Goal: Communication & Community: Answer question/provide support

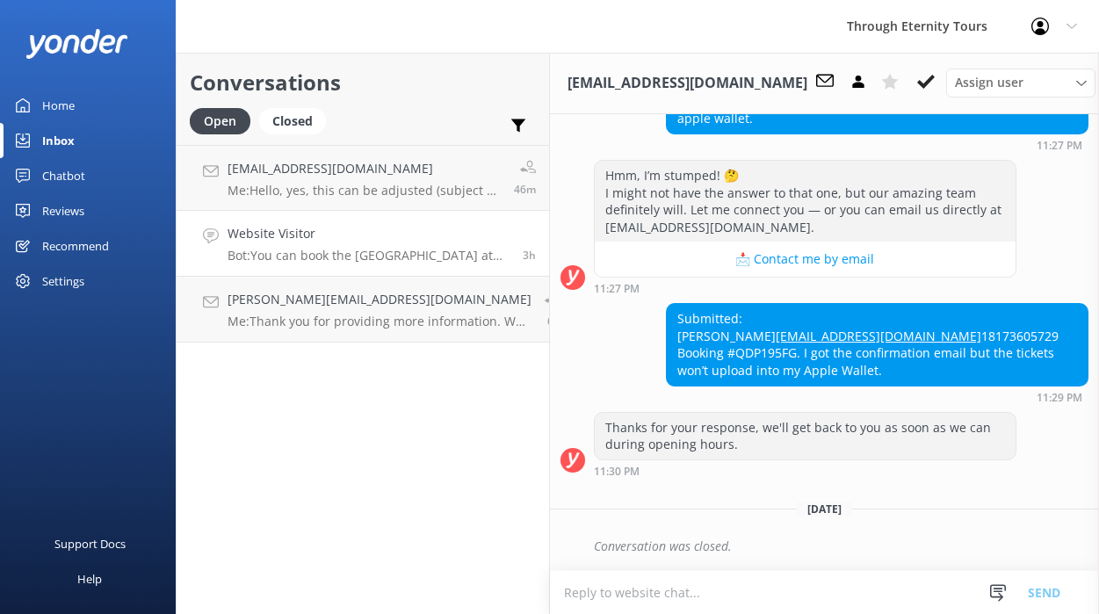
scroll to position [464, 0]
click at [393, 232] on h4 "Website Visitor" at bounding box center [368, 233] width 282 height 19
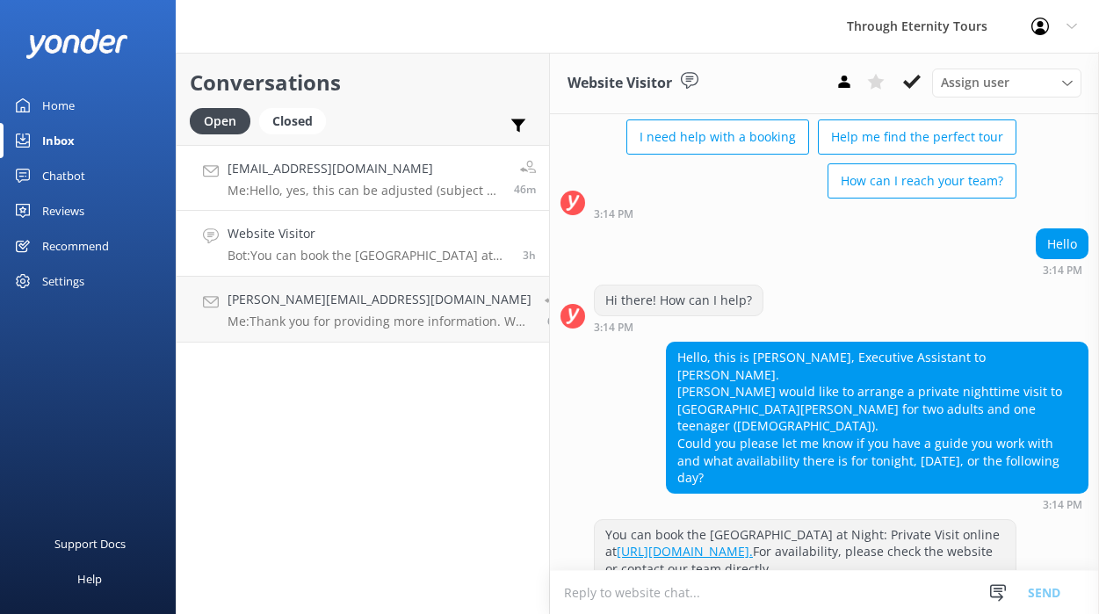
scroll to position [127, 0]
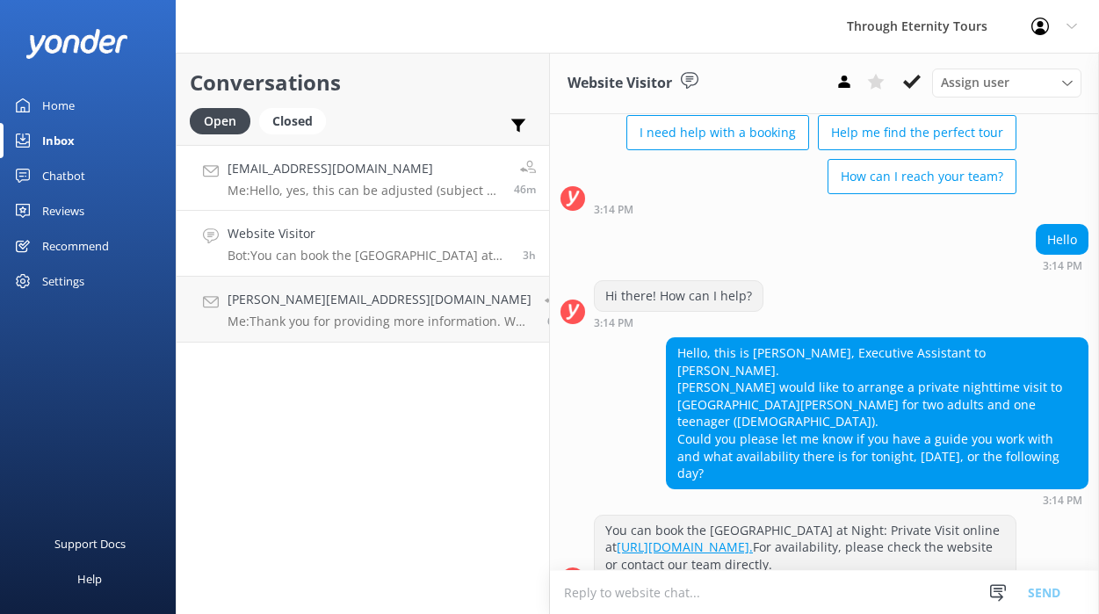
click at [391, 166] on h4 "[EMAIL_ADDRESS][DOMAIN_NAME]" at bounding box center [363, 168] width 273 height 19
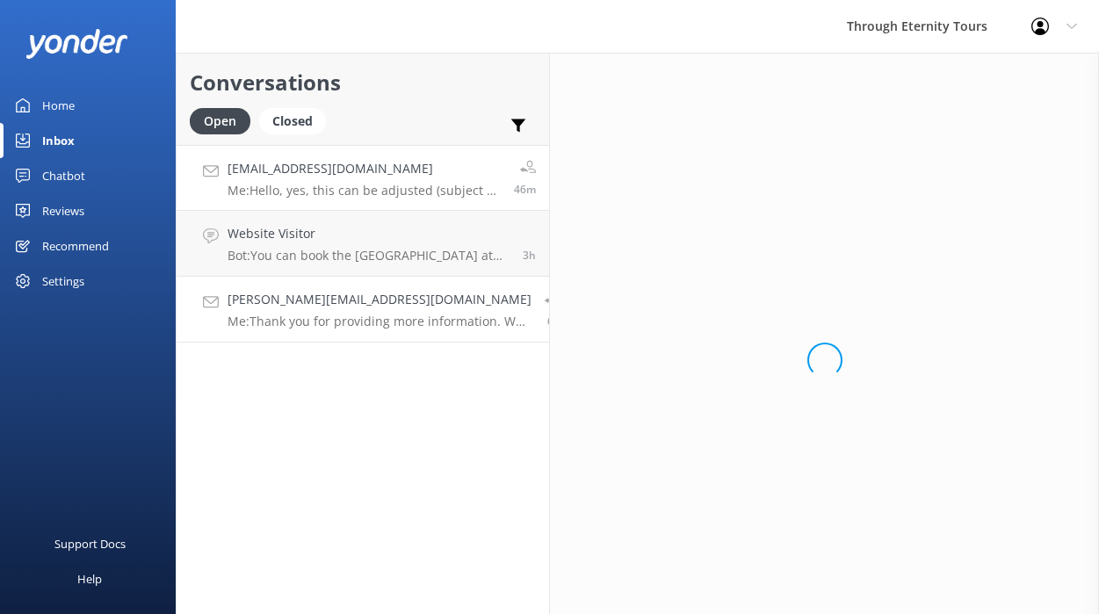
click at [378, 299] on h4 "[PERSON_NAME][EMAIL_ADDRESS][DOMAIN_NAME]" at bounding box center [379, 299] width 304 height 19
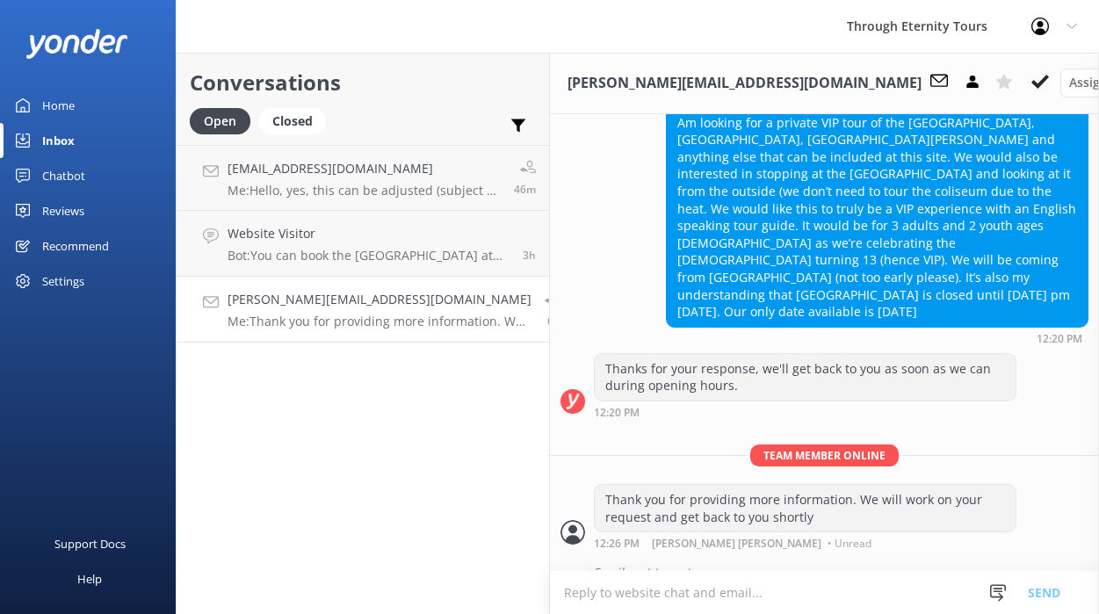
scroll to position [602, 0]
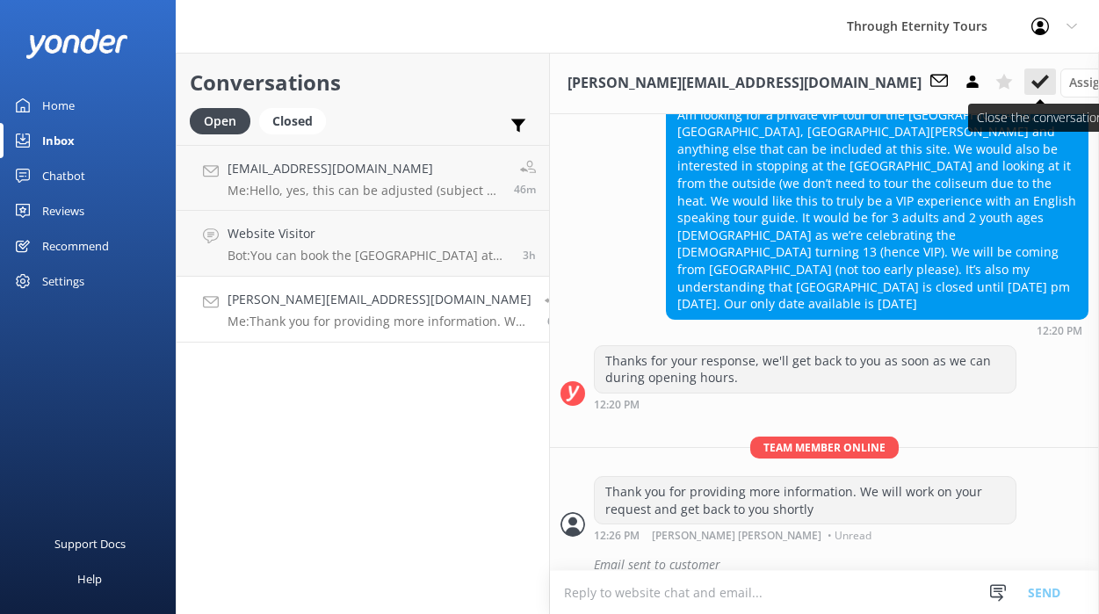
click at [1031, 83] on use at bounding box center [1040, 82] width 18 height 14
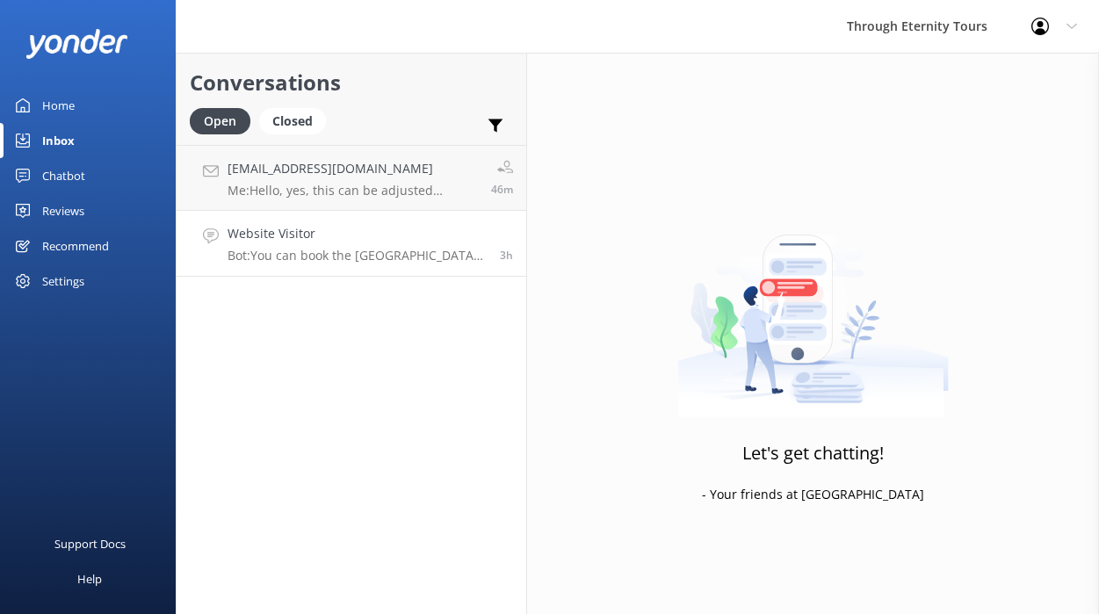
click at [368, 265] on link "Website Visitor Bot: You can book the [GEOGRAPHIC_DATA] at Night: Private Visit…" at bounding box center [352, 244] width 350 height 66
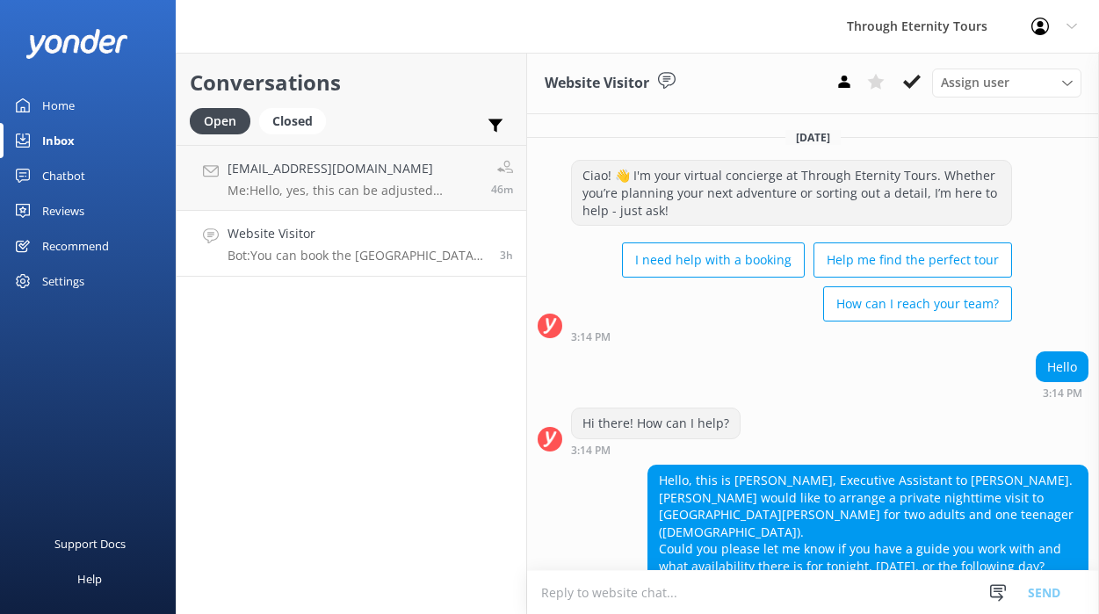
scroll to position [127, 0]
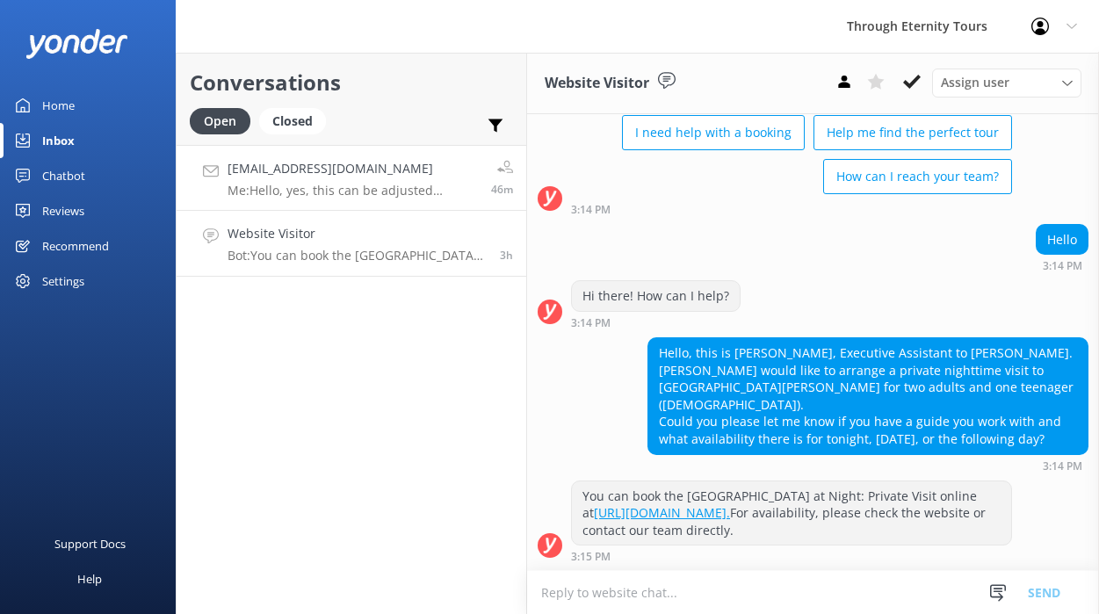
click at [382, 192] on p "Me: Hello, yes, this can be adjusted (subject of ticketing availability)." at bounding box center [352, 191] width 250 height 16
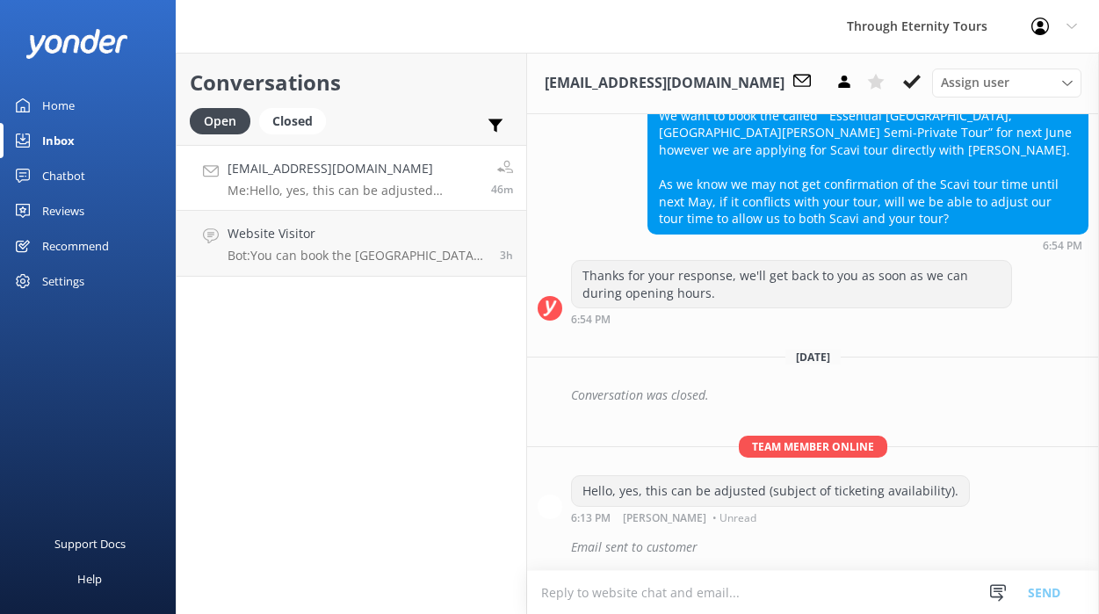
scroll to position [1244, 0]
click at [906, 80] on icon at bounding box center [912, 82] width 18 height 18
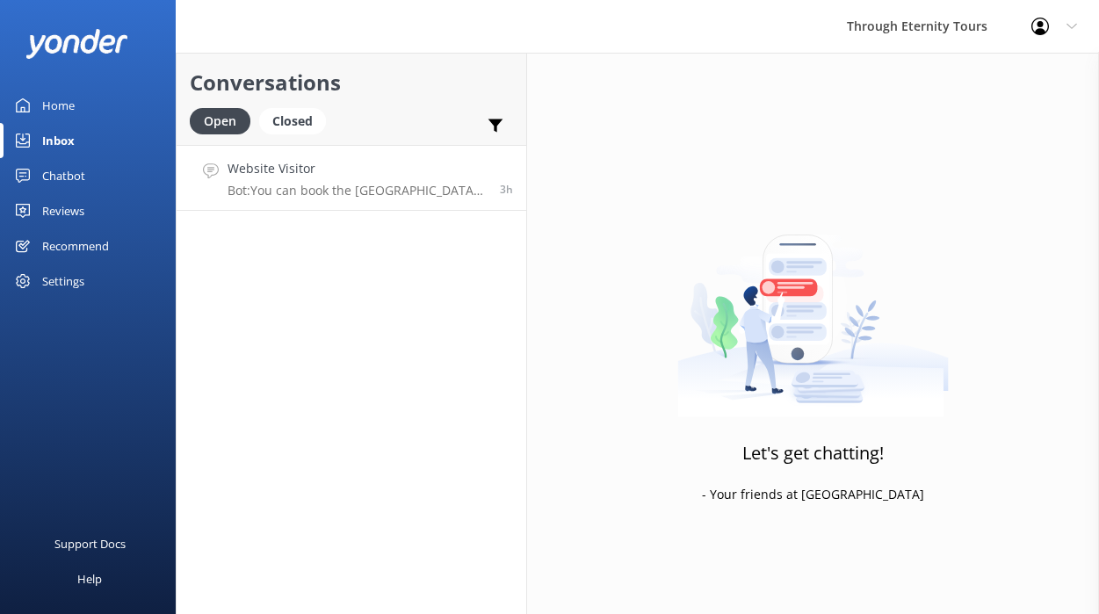
click at [349, 176] on h4 "Website Visitor" at bounding box center [356, 168] width 259 height 19
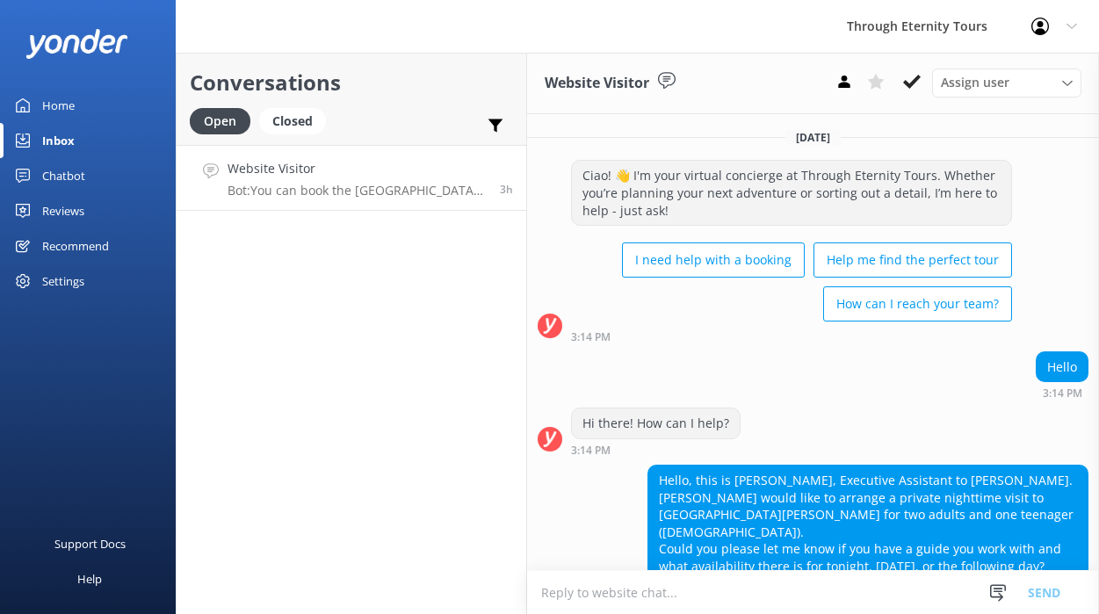
scroll to position [127, 0]
